Goal: Information Seeking & Learning: Learn about a topic

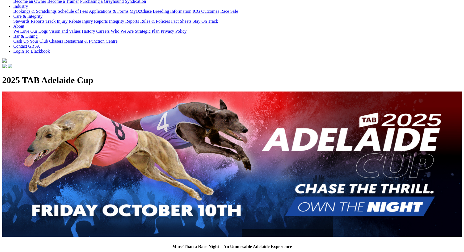
scroll to position [82, 0]
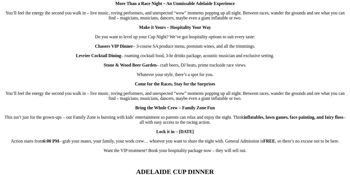
scroll to position [388, 0]
drag, startPoint x: 103, startPoint y: 45, endPoint x: 258, endPoint y: 46, distance: 156.0
click at [258, 46] on p "Chasers VIP Dinner – 3-course SA produce menu, premium wines, and all the trimm…" at bounding box center [175, 45] width 346 height 5
drag, startPoint x: 121, startPoint y: 47, endPoint x: 116, endPoint y: 47, distance: 5.5
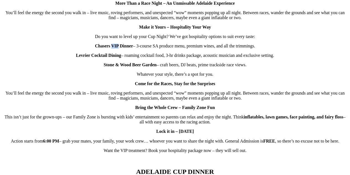
click at [116, 47] on strong "Chasers VIP Dinner" at bounding box center [114, 45] width 38 height 5
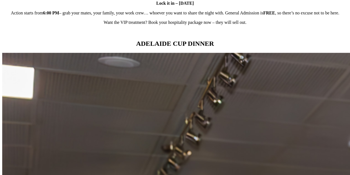
scroll to position [536, 0]
